Goal: Task Accomplishment & Management: Complete application form

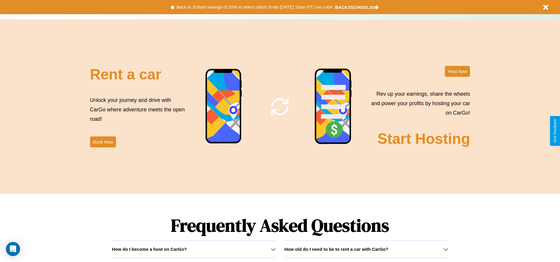
scroll to position [847, 0]
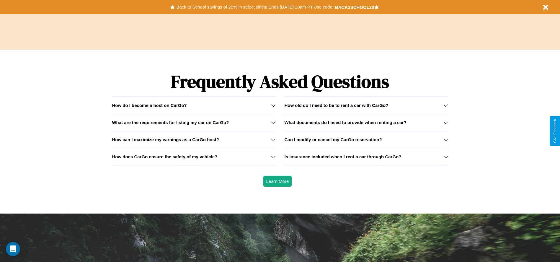
click at [194, 105] on div "How do I become a host on CarGo?" at bounding box center [193, 105] width 163 height 5
click at [194, 139] on h3 "How can I maximize my earnings as a CarGo host?" at bounding box center [165, 139] width 107 height 5
click at [366, 156] on h3 "Is insurance included when I rent a car through CarGo?" at bounding box center [342, 156] width 117 height 5
click at [273, 122] on icon at bounding box center [273, 122] width 5 height 5
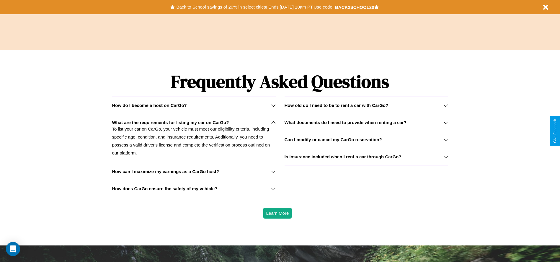
click at [273, 105] on icon at bounding box center [273, 105] width 5 height 5
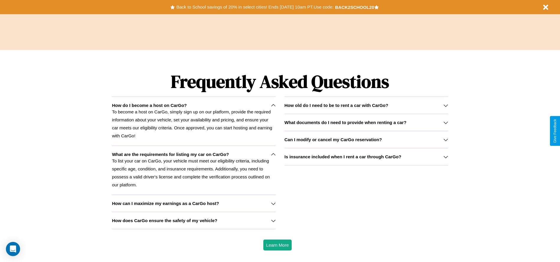
click at [273, 154] on icon at bounding box center [273, 154] width 5 height 5
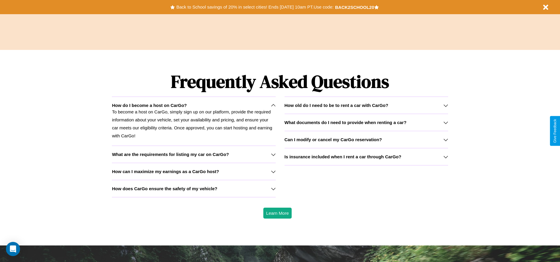
click at [366, 105] on h3 "How old do I need to be to rent a car with CarGo?" at bounding box center [336, 105] width 104 height 5
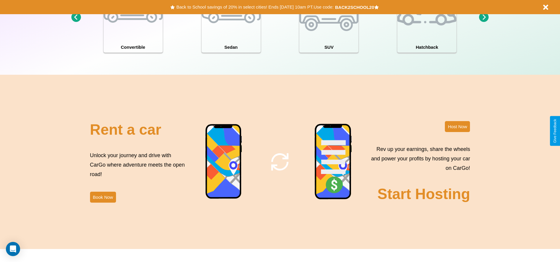
scroll to position [643, 0]
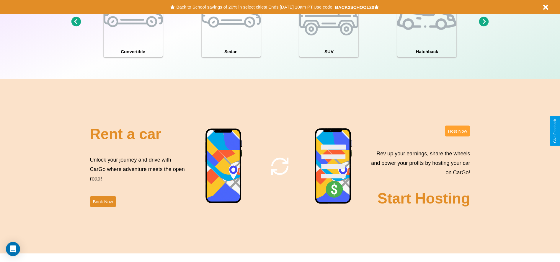
click at [457, 131] on button "Host Now" at bounding box center [457, 130] width 25 height 11
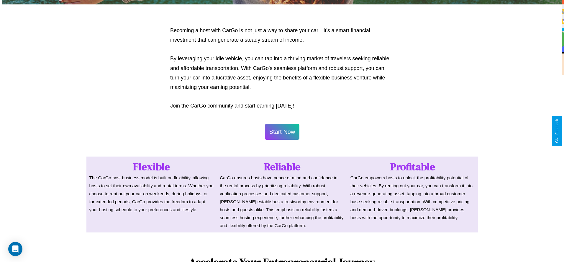
scroll to position [287, 0]
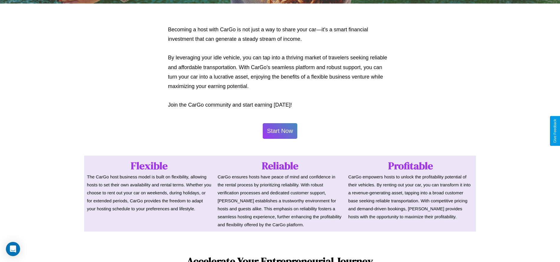
click at [280, 131] on button "Start Now" at bounding box center [280, 131] width 35 height 16
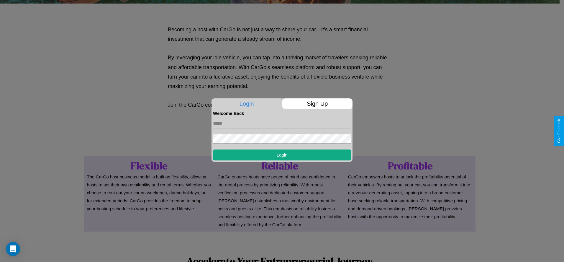
click at [317, 104] on p "Sign Up" at bounding box center [317, 103] width 71 height 11
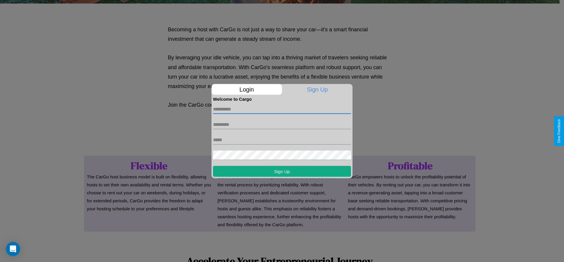
click at [282, 109] on input "text" at bounding box center [282, 108] width 138 height 9
type input "*******"
click at [282, 124] on input "text" at bounding box center [282, 124] width 138 height 9
type input "*****"
click at [282, 140] on input "text" at bounding box center [282, 139] width 138 height 9
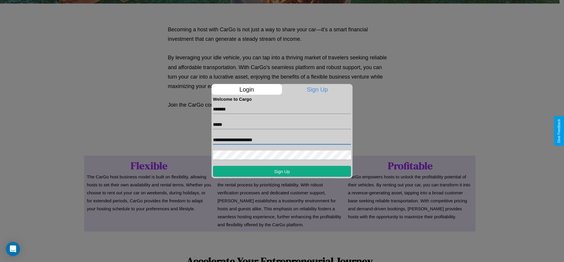
type input "**********"
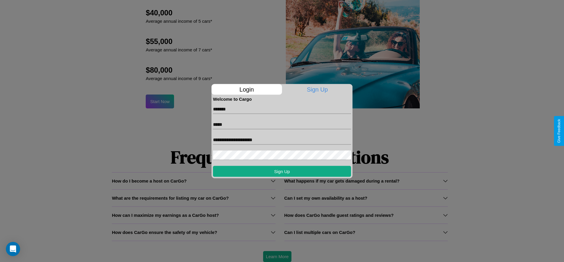
click at [277, 256] on div at bounding box center [282, 131] width 564 height 262
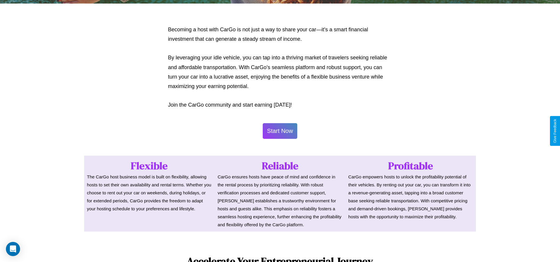
click at [280, 131] on button "Start Now" at bounding box center [280, 131] width 35 height 16
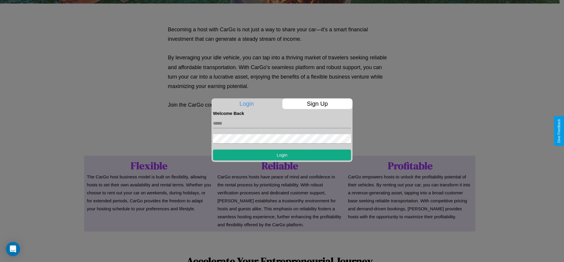
scroll to position [0, 0]
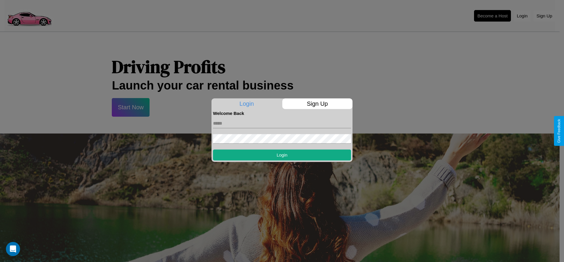
click at [492, 16] on div at bounding box center [282, 131] width 564 height 262
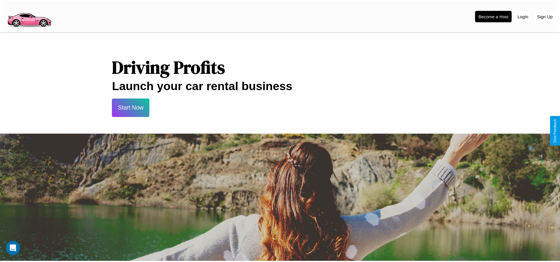
scroll to position [287, 0]
